Goal: Navigation & Orientation: Find specific page/section

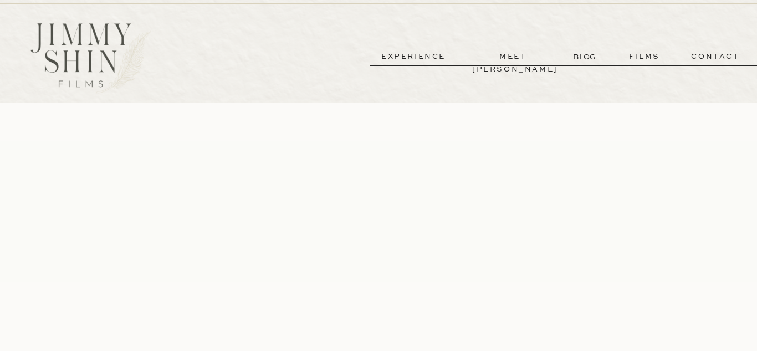
click at [511, 57] on p "meet [PERSON_NAME]" at bounding box center [513, 56] width 82 height 13
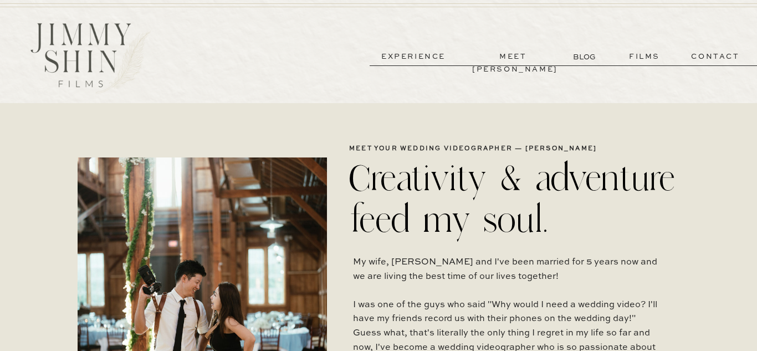
click at [419, 60] on p "experience" at bounding box center [414, 56] width 82 height 13
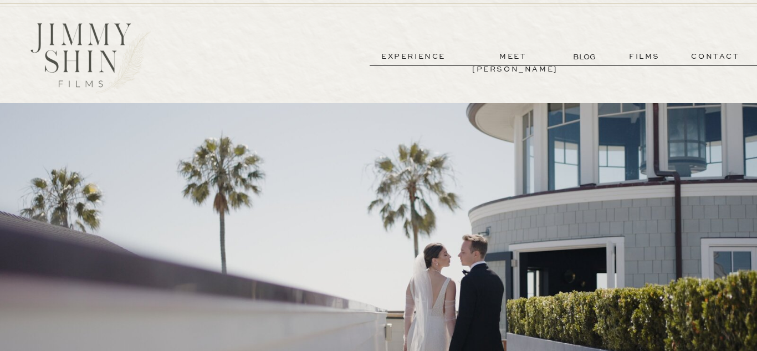
click at [638, 58] on p "films" at bounding box center [645, 56] width 54 height 13
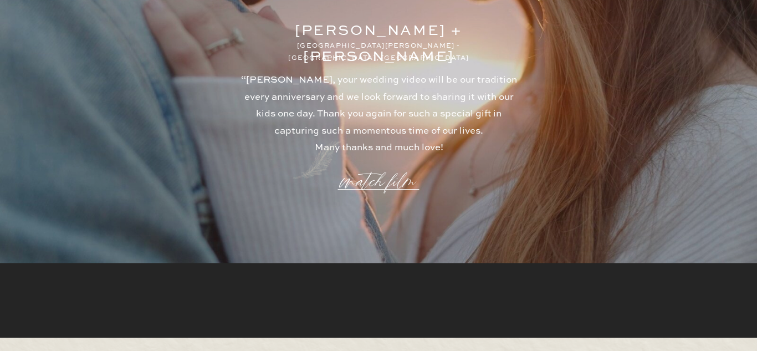
scroll to position [3026, 0]
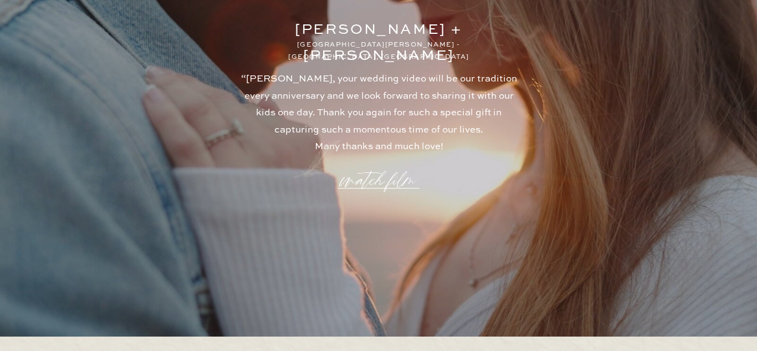
click at [381, 183] on p "watch film" at bounding box center [379, 173] width 80 height 42
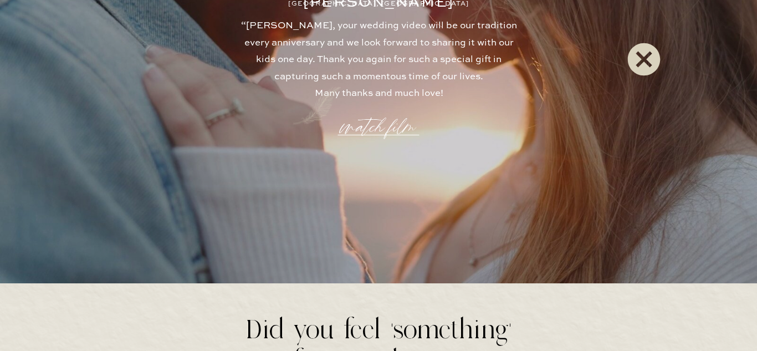
scroll to position [3091, 0]
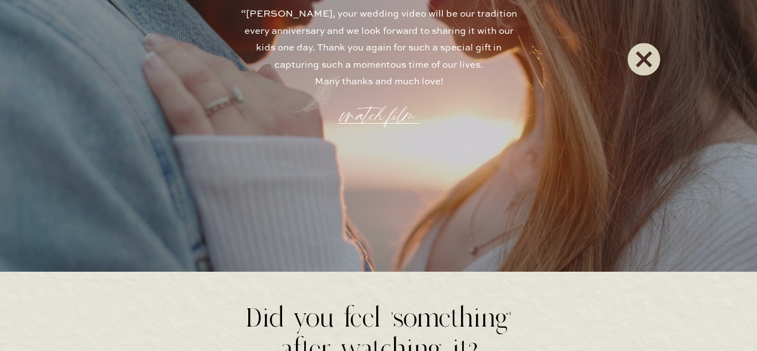
click at [638, 62] on icon at bounding box center [644, 59] width 33 height 33
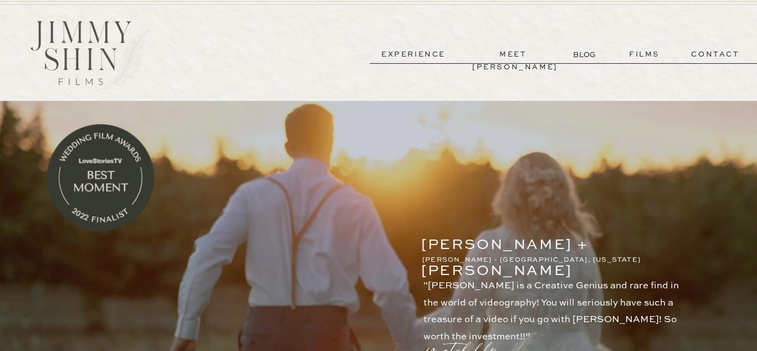
scroll to position [0, 0]
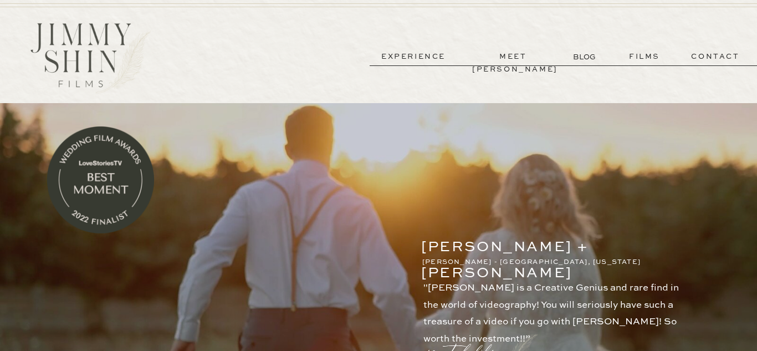
click at [698, 58] on p "contact" at bounding box center [716, 56] width 80 height 13
